Goal: Book appointment/travel/reservation

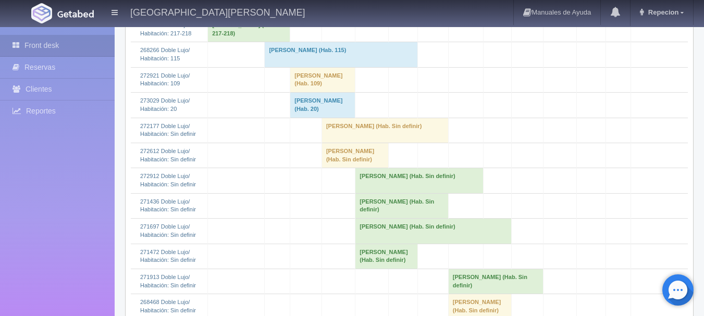
scroll to position [729, 0]
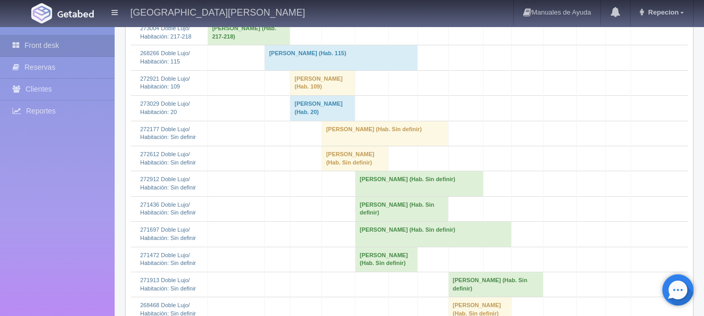
click at [371, 146] on td "[PERSON_NAME] (Hab. Sin definir)" at bounding box center [384, 133] width 127 height 25
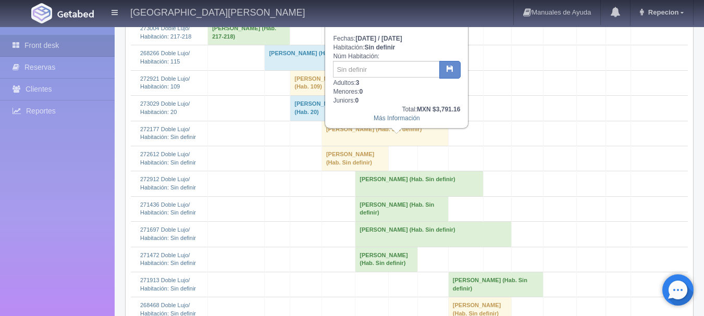
click at [371, 146] on td "[PERSON_NAME] (Hab. Sin definir)" at bounding box center [384, 133] width 127 height 25
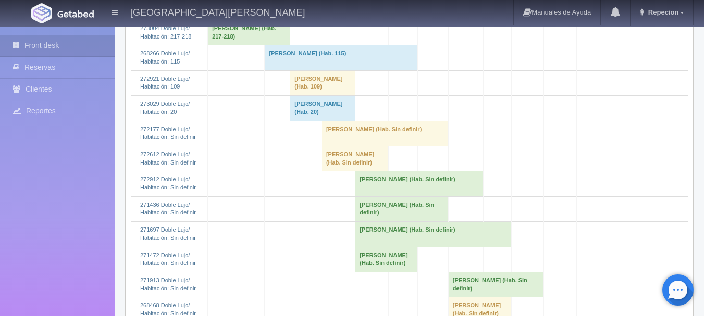
click at [356, 171] on td "[PERSON_NAME] (Hab. Sin definir)" at bounding box center [354, 158] width 67 height 25
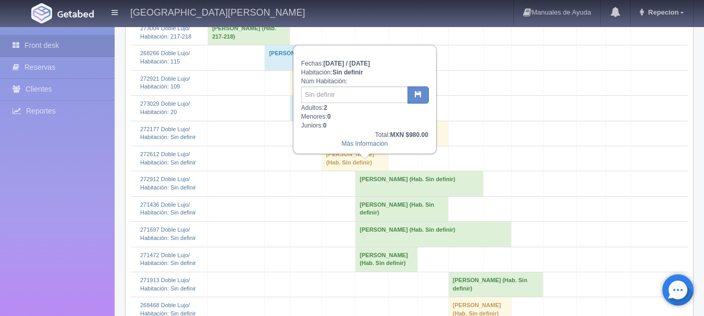
click at [355, 171] on td "[PERSON_NAME] (Hab. Sin definir)" at bounding box center [354, 158] width 67 height 25
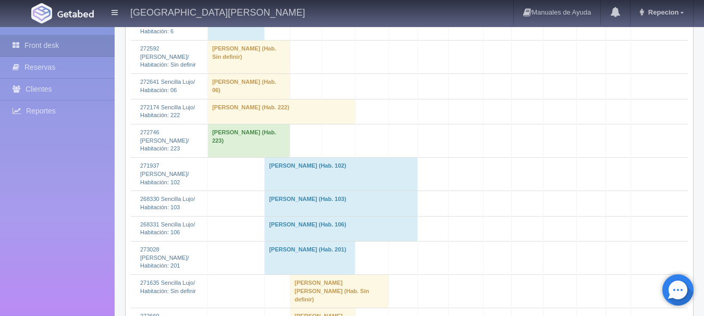
scroll to position [1666, 0]
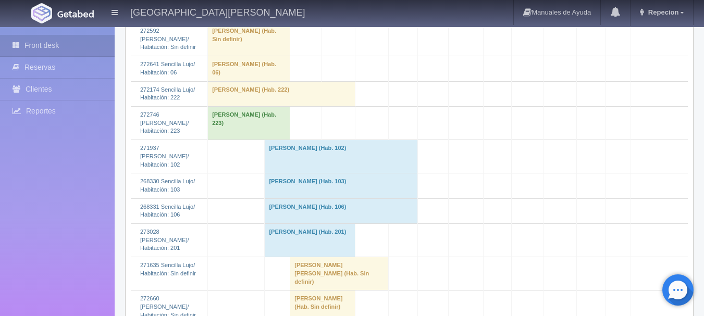
click at [335, 257] on td "[PERSON_NAME] [PERSON_NAME] (Hab. Sin definir)" at bounding box center [339, 273] width 98 height 33
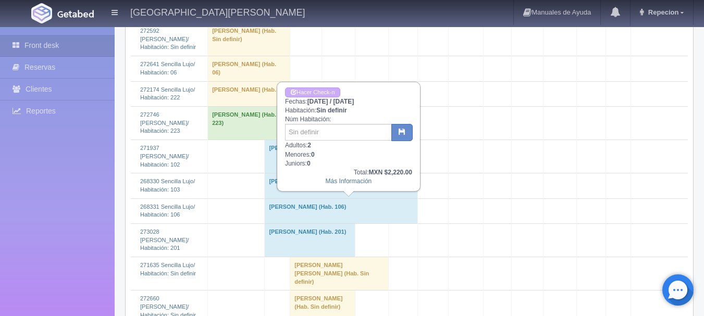
click at [335, 257] on td "[PERSON_NAME] [PERSON_NAME] (Hab. Sin definir)" at bounding box center [339, 273] width 98 height 33
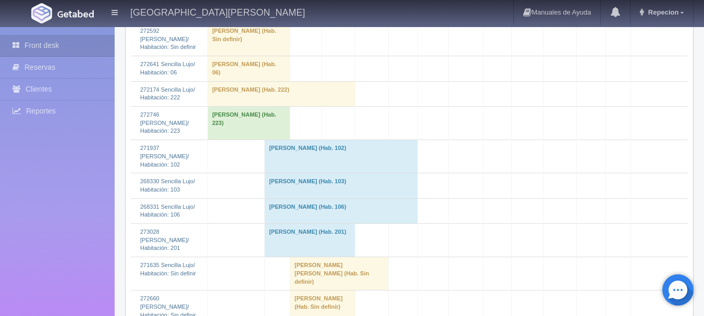
click at [344, 257] on td "[PERSON_NAME] [PERSON_NAME] (Hab. Sin definir)" at bounding box center [339, 273] width 98 height 33
click at [344, 291] on td "[PERSON_NAME] (Hab. Sin definir)" at bounding box center [322, 307] width 65 height 33
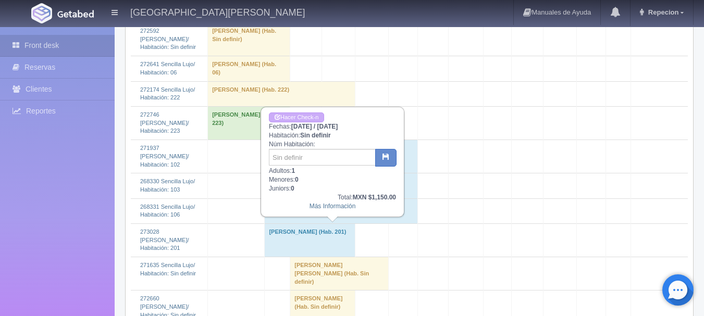
click at [344, 291] on td "[PERSON_NAME] (Hab. Sin definir)" at bounding box center [322, 307] width 65 height 33
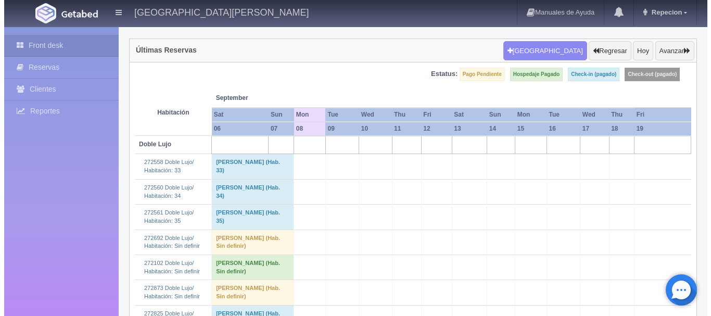
scroll to position [0, 0]
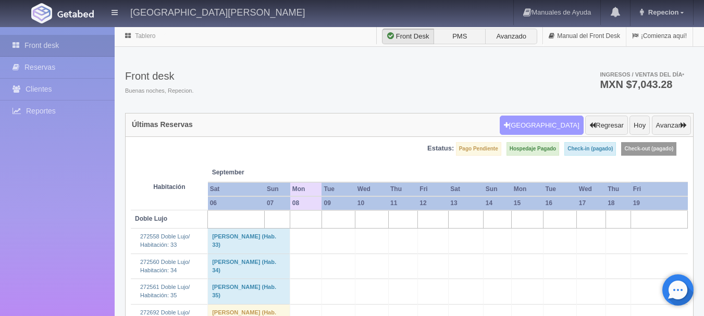
click at [565, 125] on button "[GEOGRAPHIC_DATA]" at bounding box center [541, 126] width 84 height 20
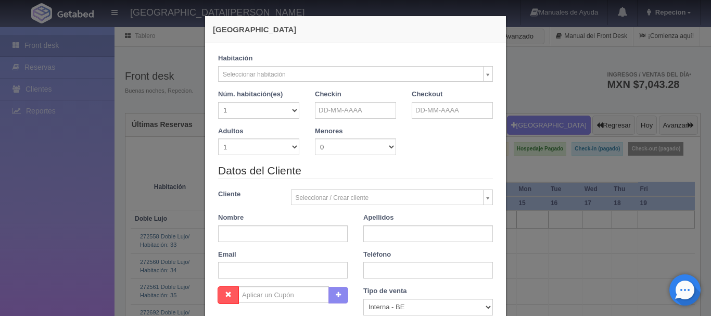
checkbox input "false"
click at [328, 112] on input "text" at bounding box center [355, 110] width 81 height 17
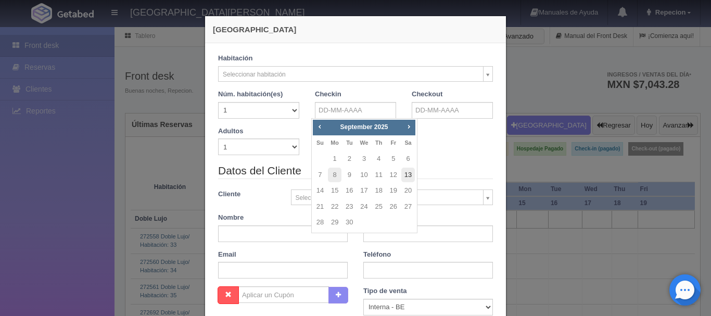
click at [407, 171] on link "13" at bounding box center [408, 175] width 14 height 15
type input "[DATE]"
checkbox input "false"
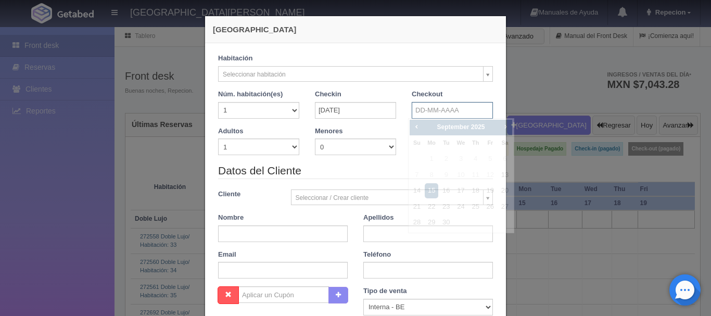
click at [421, 110] on input "text" at bounding box center [452, 110] width 81 height 17
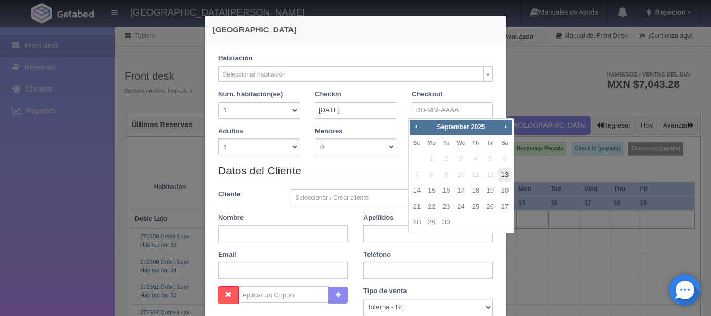
click at [501, 174] on link "13" at bounding box center [505, 175] width 14 height 15
type input "[DATE]"
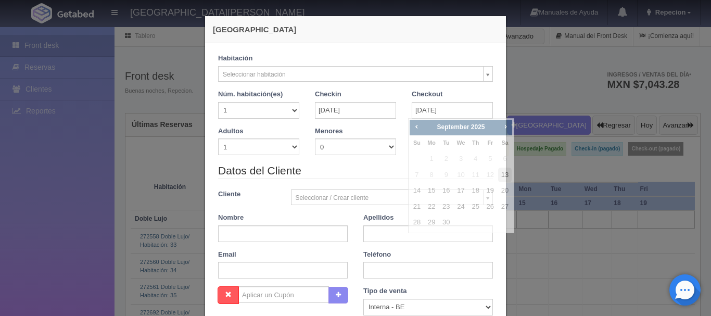
checkbox input "false"
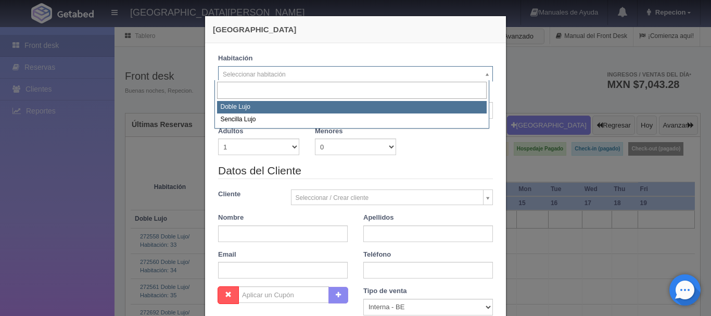
select select "577"
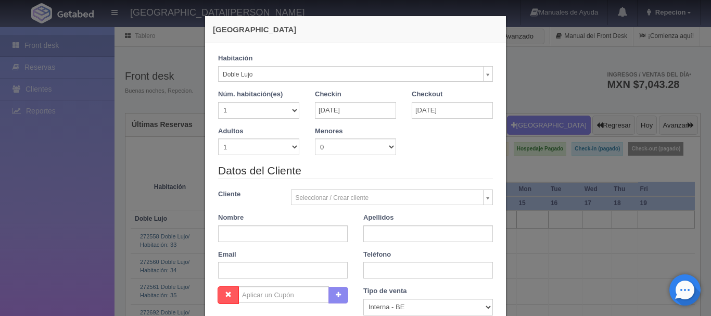
checkbox input "false"
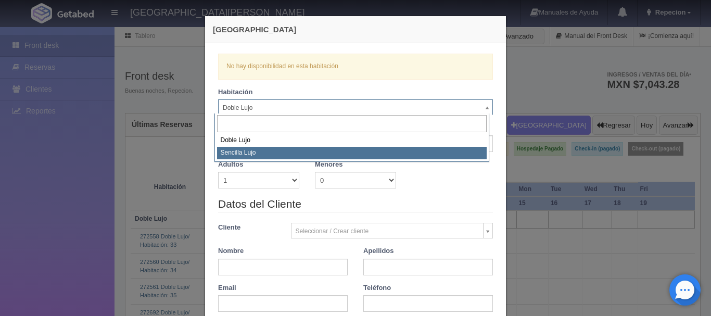
select select "576"
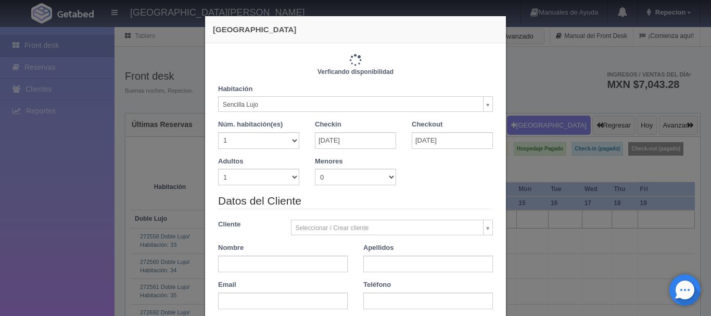
checkbox input "false"
